Goal: Task Accomplishment & Management: Use online tool/utility

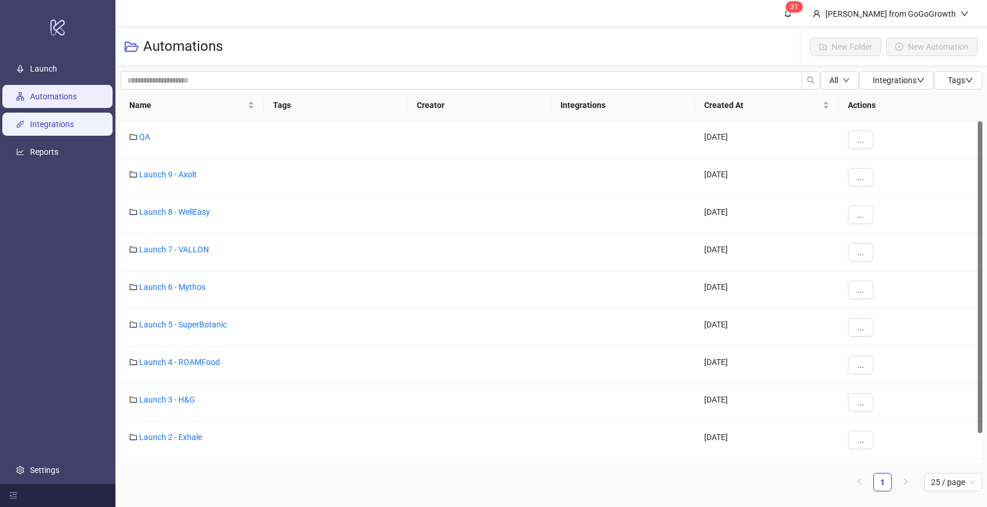
click at [44, 129] on link "Integrations" at bounding box center [52, 124] width 44 height 9
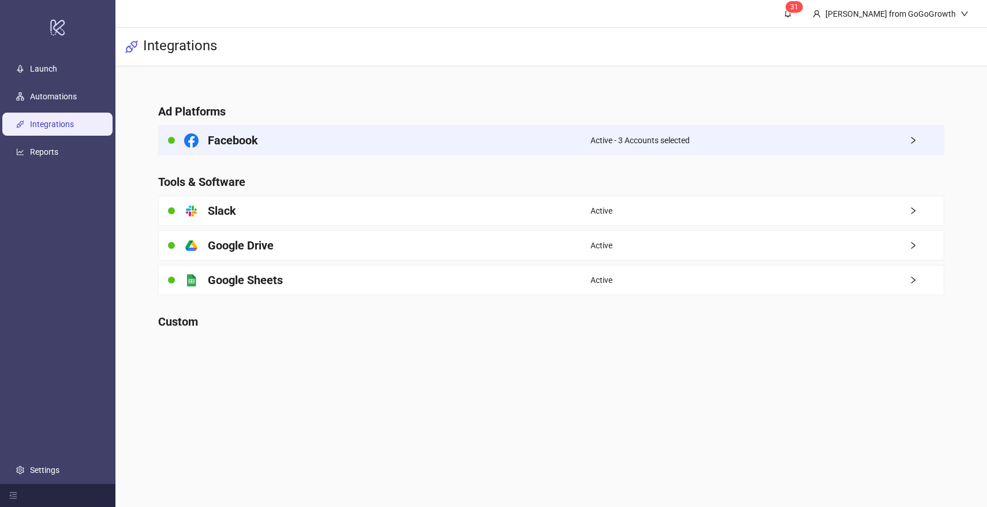
click at [458, 145] on div "Facebook" at bounding box center [375, 140] width 432 height 29
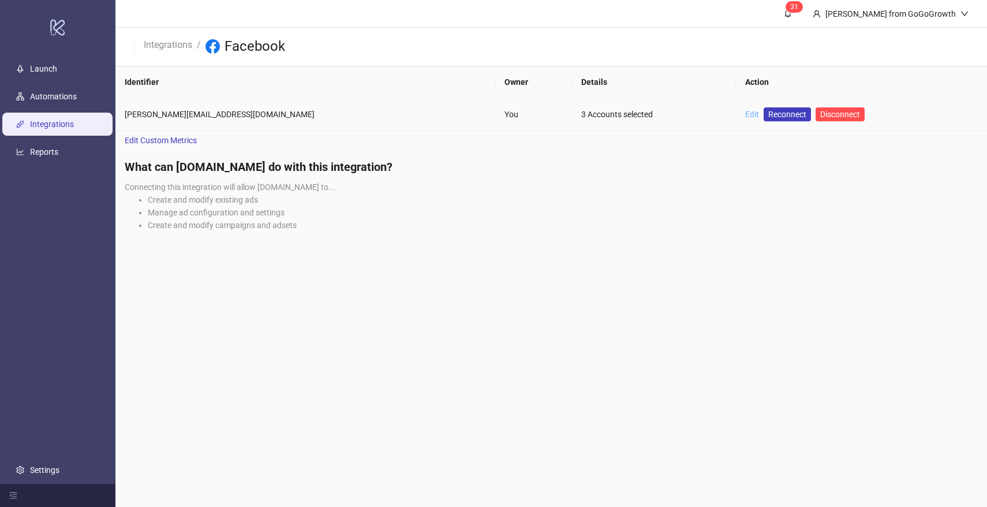
click at [745, 114] on link "Edit" at bounding box center [752, 114] width 14 height 9
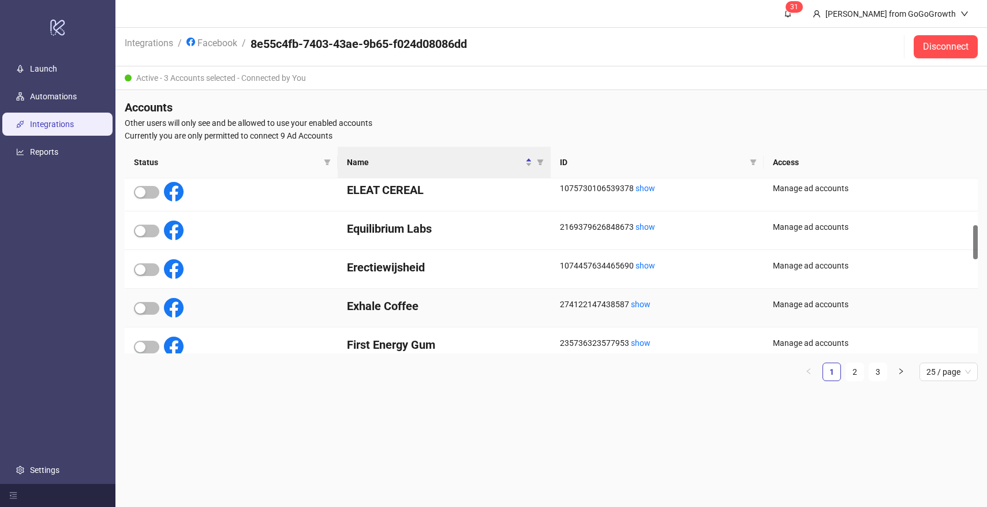
scroll to position [238, 0]
click at [139, 308] on div "button" at bounding box center [140, 308] width 10 height 10
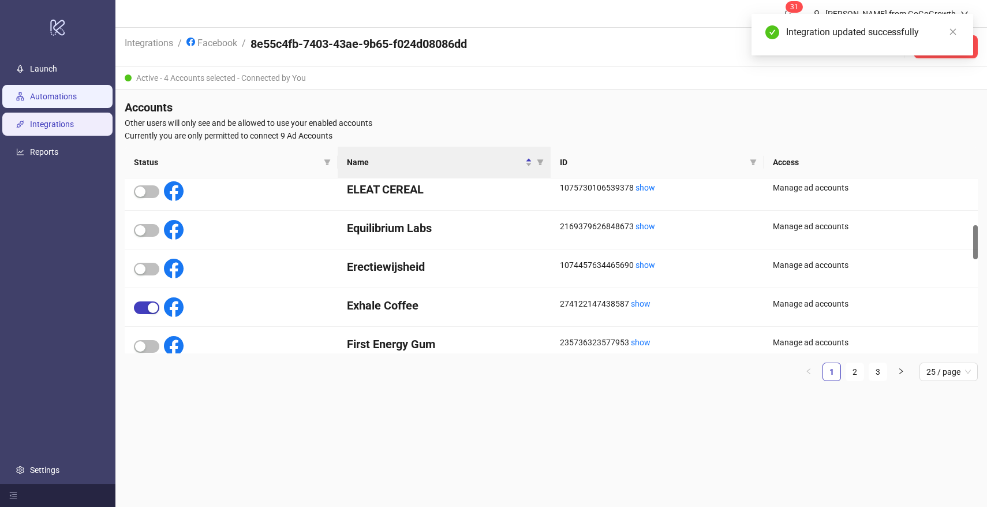
click at [56, 96] on link "Automations" at bounding box center [53, 96] width 47 height 9
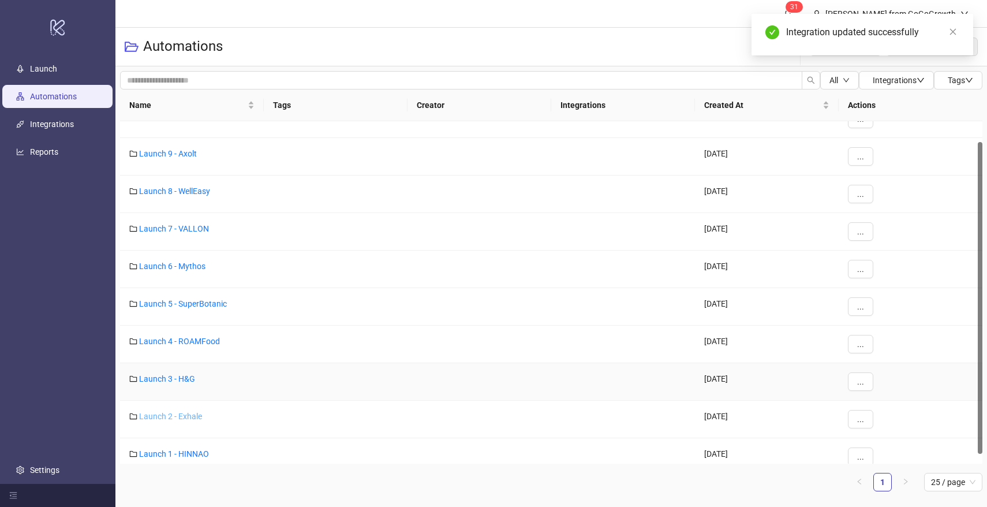
scroll to position [23, 0]
click at [184, 414] on link "Launch 2 - Exhale" at bounding box center [170, 414] width 63 height 9
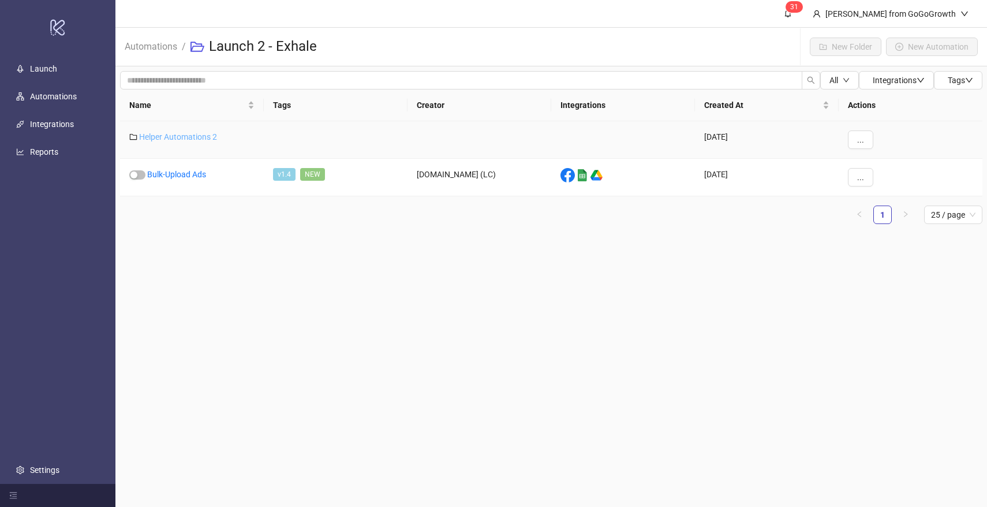
click at [178, 136] on link "Helper Automations 2" at bounding box center [178, 136] width 78 height 9
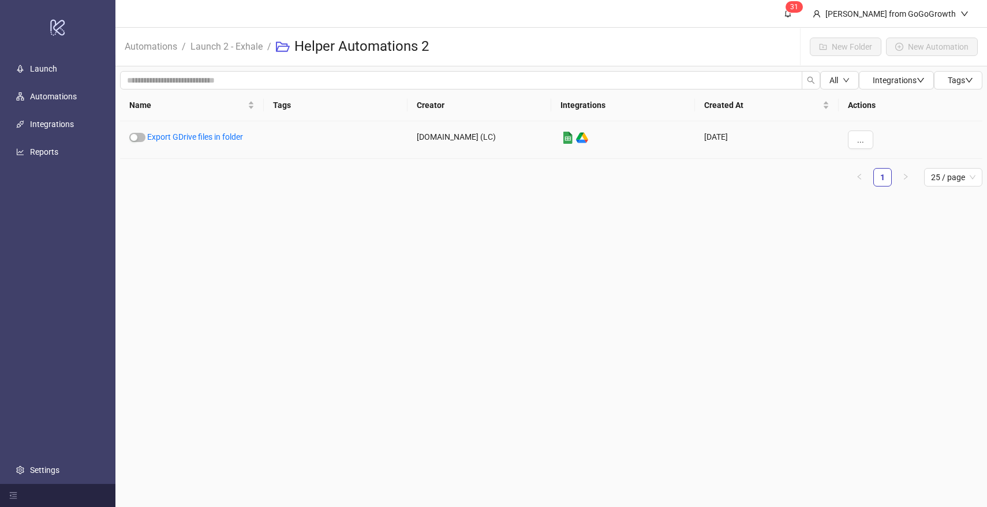
click at [178, 136] on link "Export GDrive files in folder" at bounding box center [195, 136] width 96 height 9
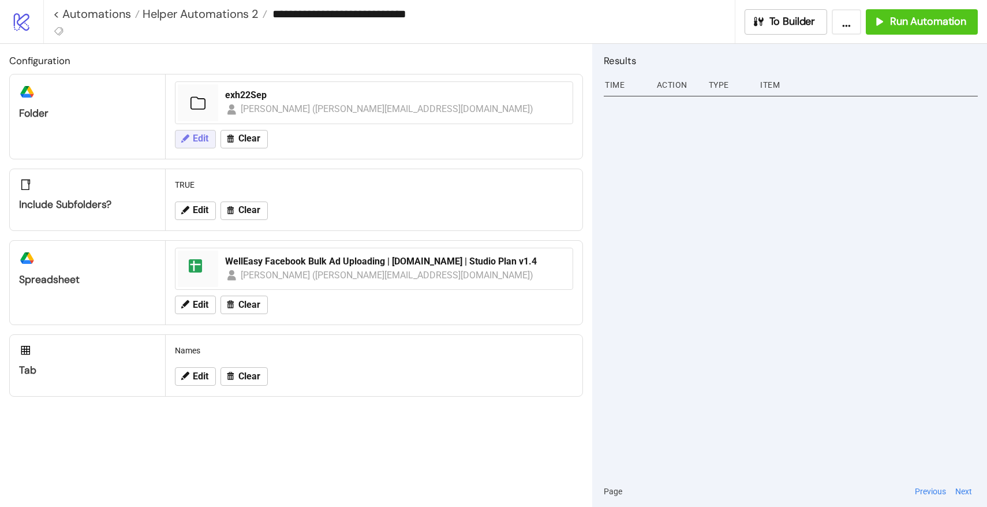
click at [191, 140] on button "Edit" at bounding box center [195, 139] width 41 height 18
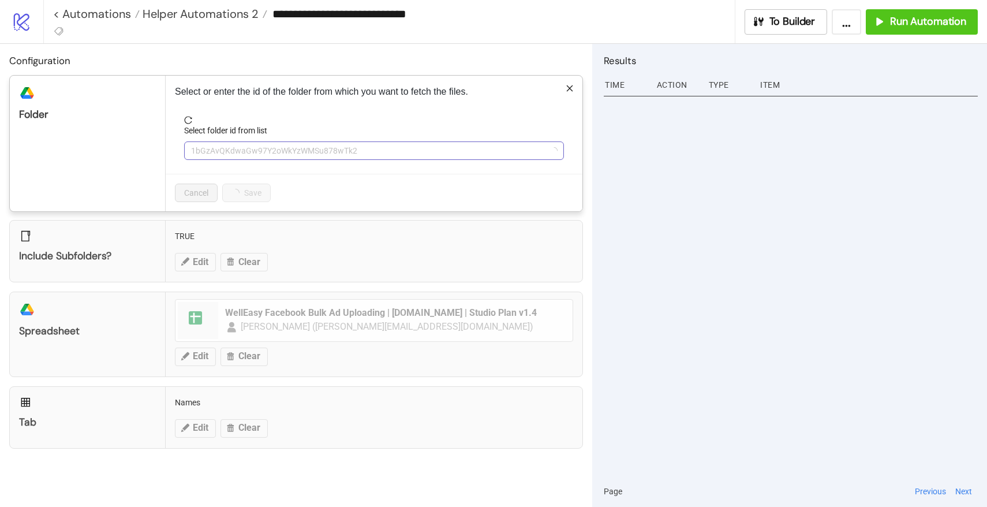
click at [221, 158] on span "1bGzAvQKdwaGw97Y2oWkYzWMSu878wTk2" at bounding box center [374, 150] width 366 height 17
click at [230, 152] on span "exh22Sep" at bounding box center [374, 150] width 366 height 17
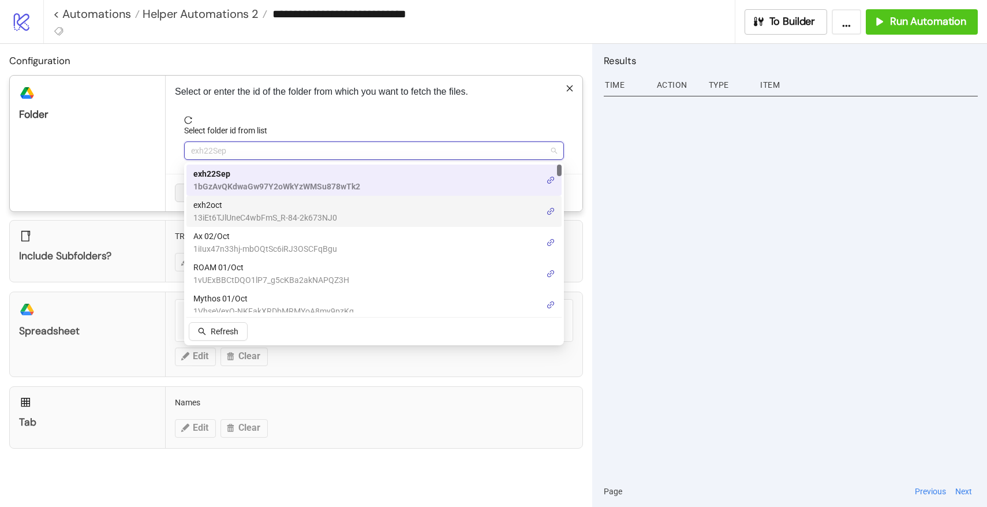
click at [228, 211] on span "13iEt6TJlUneC4wbFmS_R-84-2k673NJ0" at bounding box center [265, 217] width 144 height 13
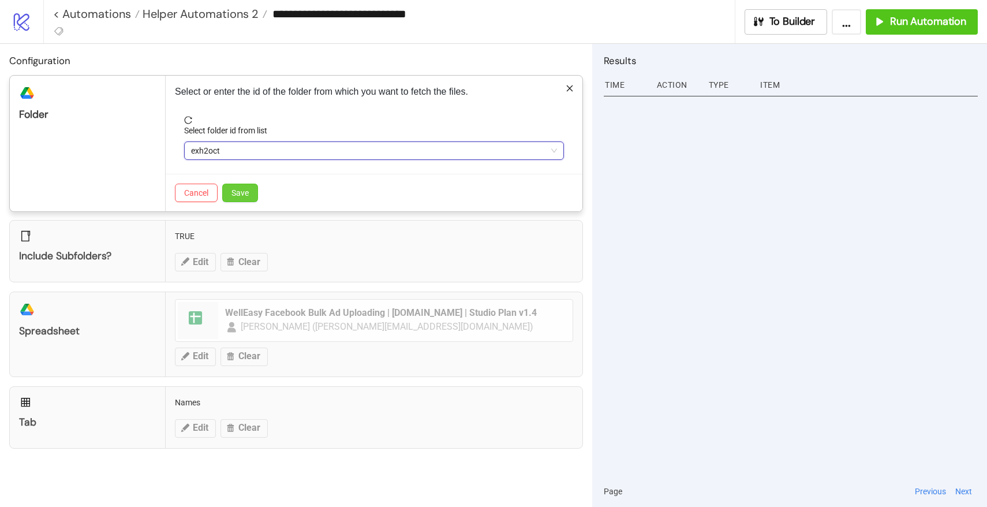
click at [248, 190] on span "Save" at bounding box center [240, 192] width 17 height 9
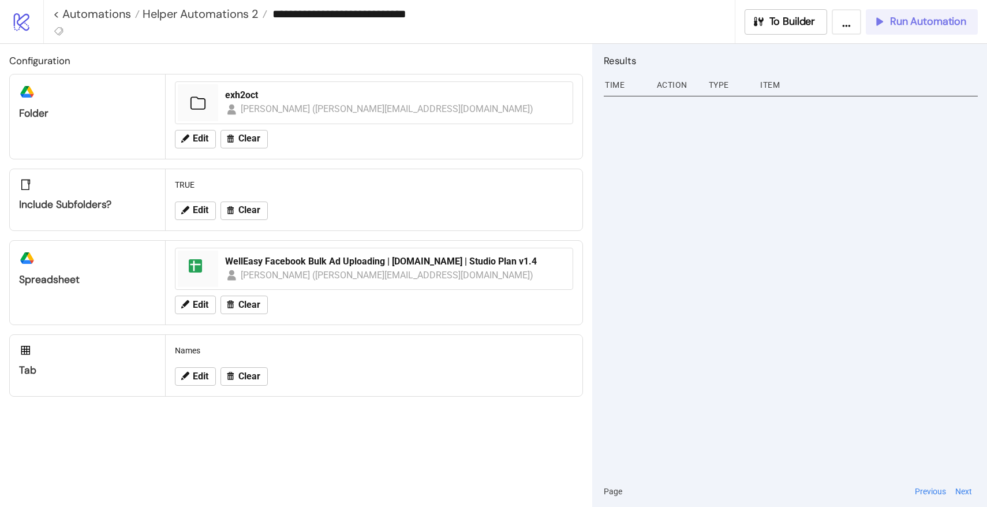
click at [933, 17] on span "Run Automation" at bounding box center [928, 21] width 76 height 13
click at [240, 17] on span "Helper Automations 2" at bounding box center [199, 13] width 119 height 15
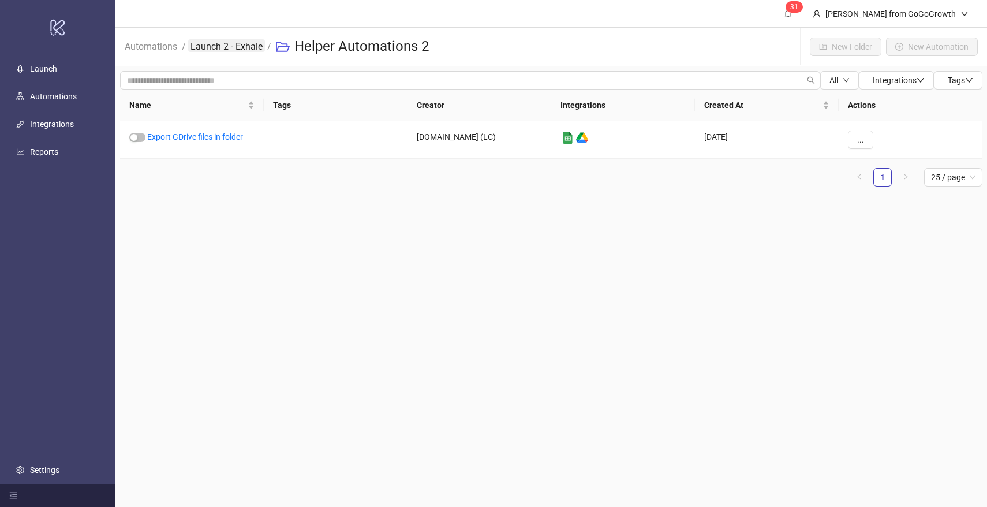
click at [229, 44] on link "Launch 2 - Exhale" at bounding box center [226, 45] width 77 height 13
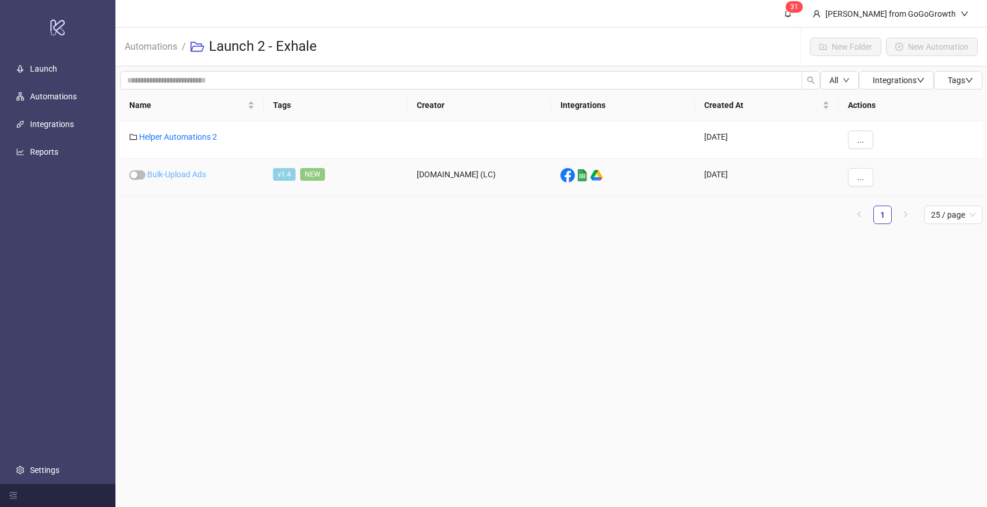
click at [176, 172] on link "Bulk-Upload Ads" at bounding box center [176, 174] width 59 height 9
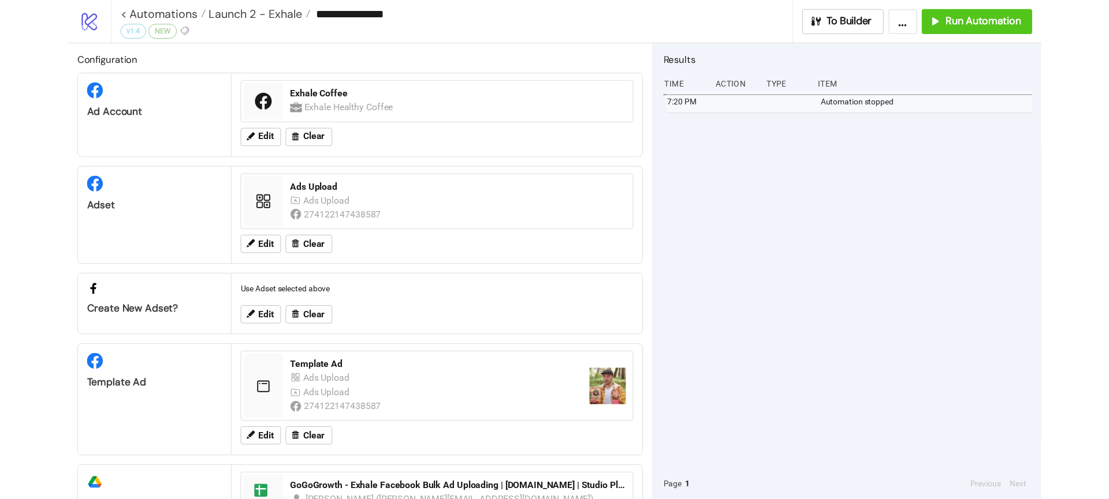
scroll to position [84, 0]
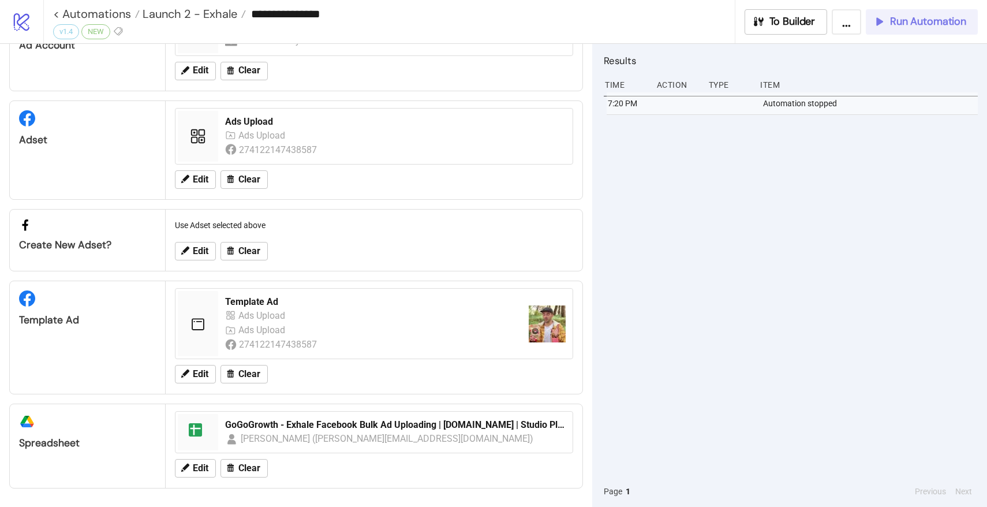
click at [893, 24] on span "Run Automation" at bounding box center [928, 21] width 76 height 13
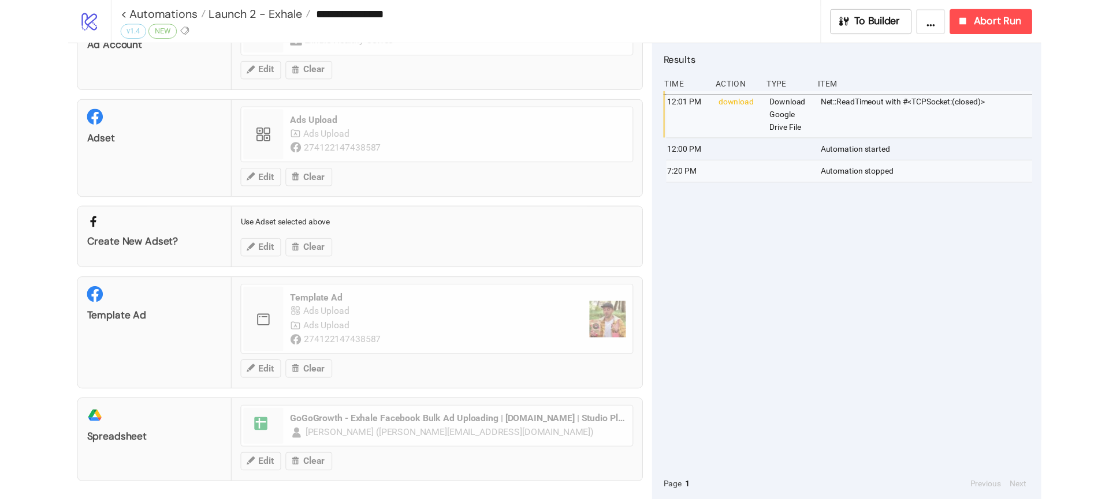
scroll to position [85, 0]
